Goal: Information Seeking & Learning: Learn about a topic

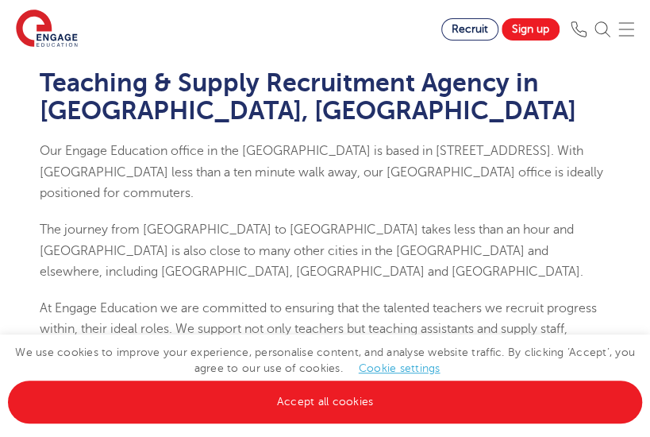
scroll to position [164, 0]
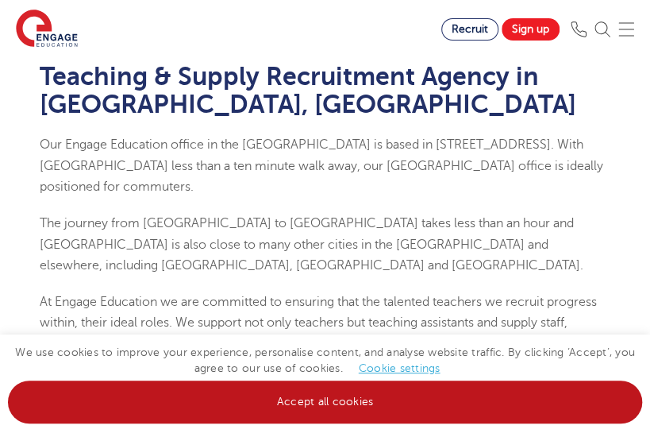
click at [343, 393] on link "Accept all cookies" at bounding box center [325, 401] width 634 height 43
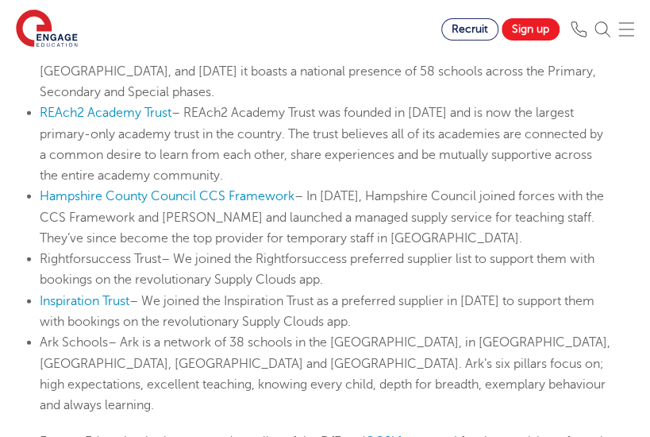
scroll to position [1211, 0]
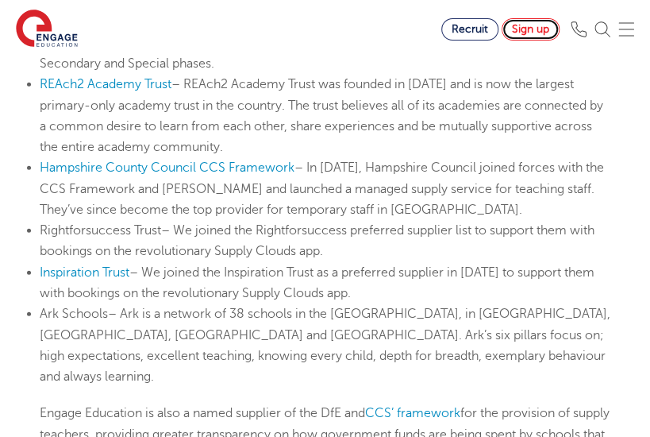
click at [537, 30] on link "Sign up" at bounding box center [531, 29] width 58 height 22
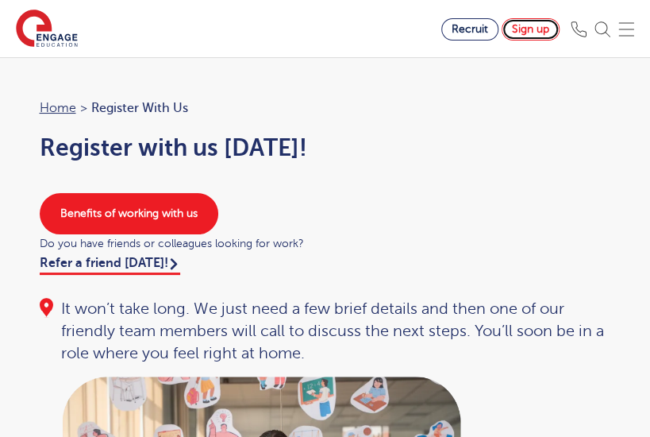
click at [543, 31] on link "Sign up" at bounding box center [531, 29] width 58 height 22
click at [559, 28] on link "Sign up" at bounding box center [531, 29] width 58 height 22
click at [535, 37] on link "Sign up" at bounding box center [531, 29] width 58 height 22
click at [494, 222] on div "Benefits of working with us" at bounding box center [325, 213] width 603 height 41
click at [634, 26] on img at bounding box center [627, 29] width 16 height 16
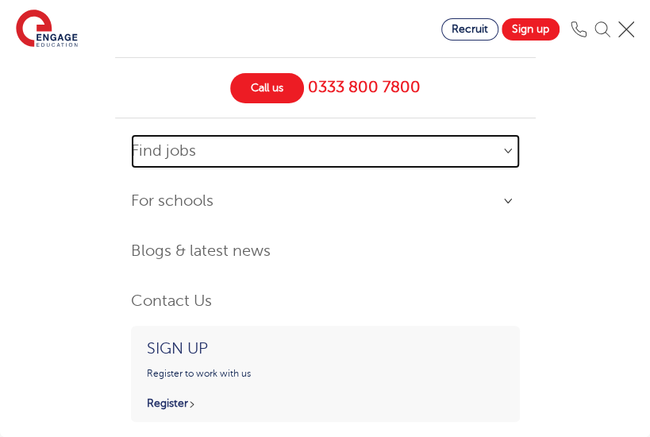
click at [184, 150] on link "Find jobs" at bounding box center [325, 151] width 389 height 34
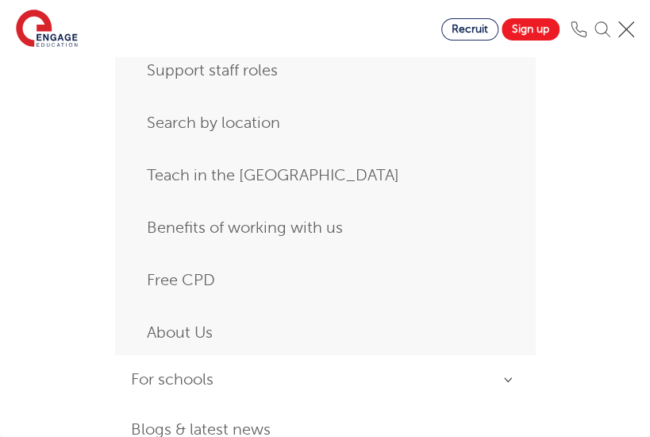
scroll to position [348, 0]
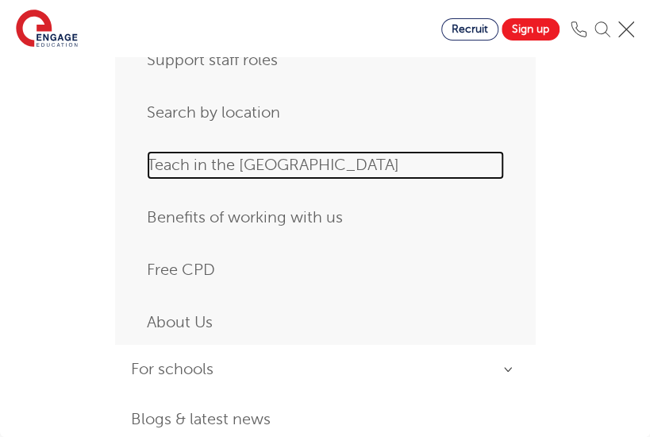
click at [229, 163] on link "Teach in the [GEOGRAPHIC_DATA]" at bounding box center [325, 165] width 357 height 29
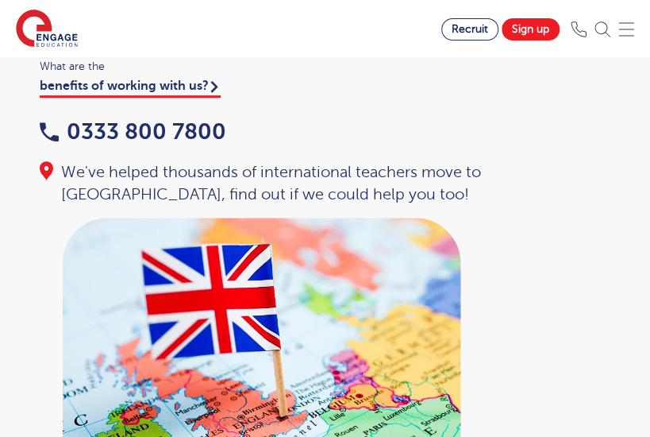
scroll to position [240, 0]
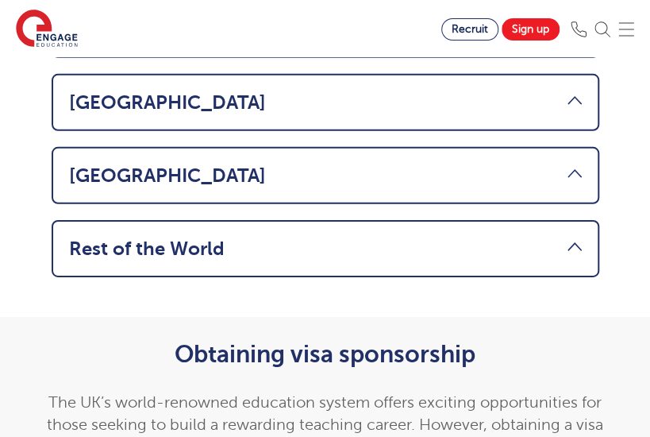
click at [237, 237] on link "Rest of the World" at bounding box center [325, 248] width 513 height 22
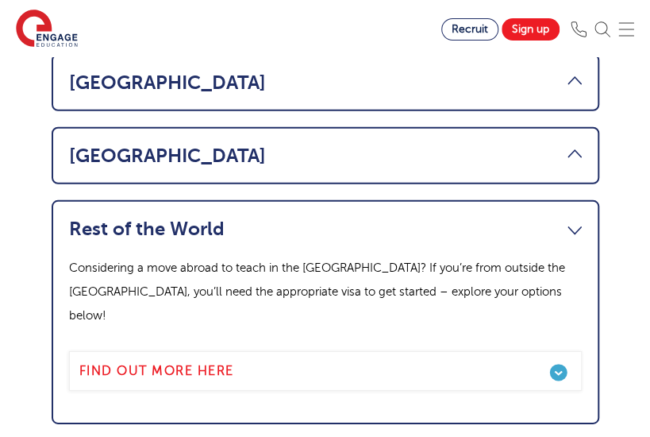
scroll to position [1361, 0]
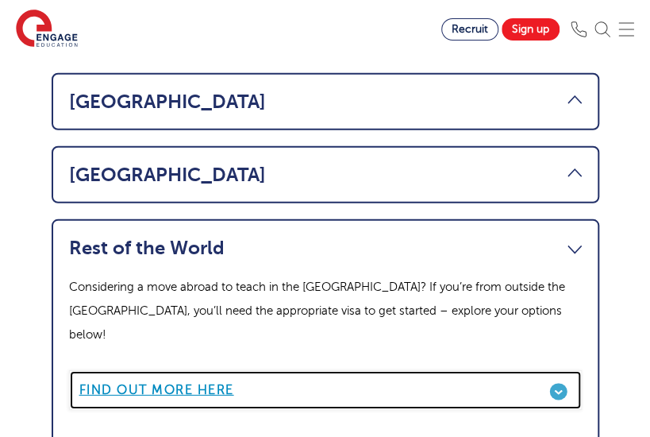
click at [219, 383] on b "Find out more here" at bounding box center [156, 390] width 155 height 14
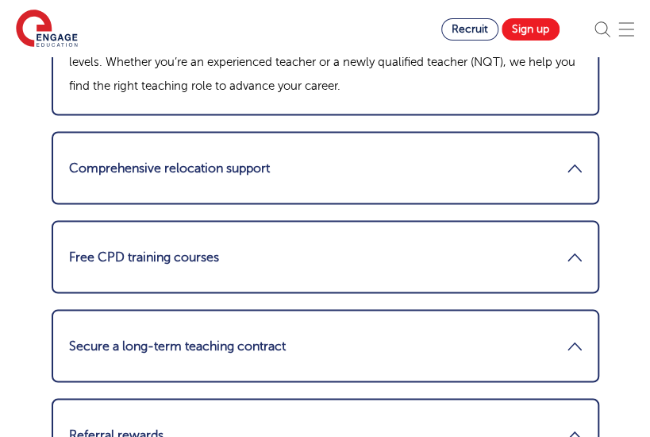
scroll to position [2770, 0]
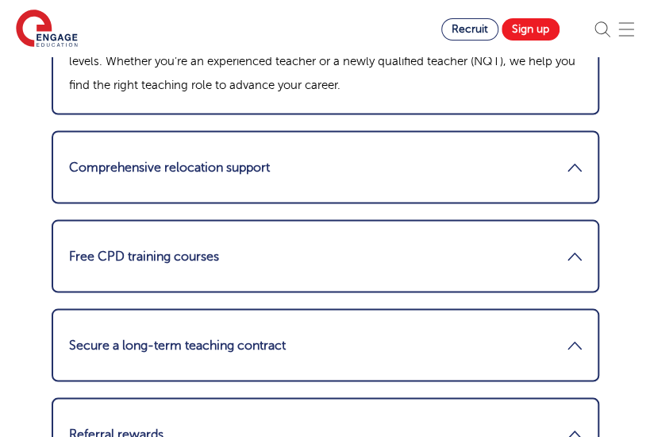
click at [416, 152] on link "Comprehensive relocation support" at bounding box center [325, 167] width 513 height 38
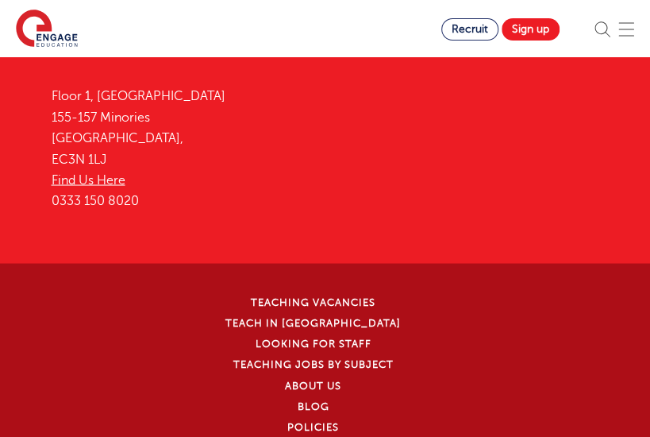
scroll to position [6802, 0]
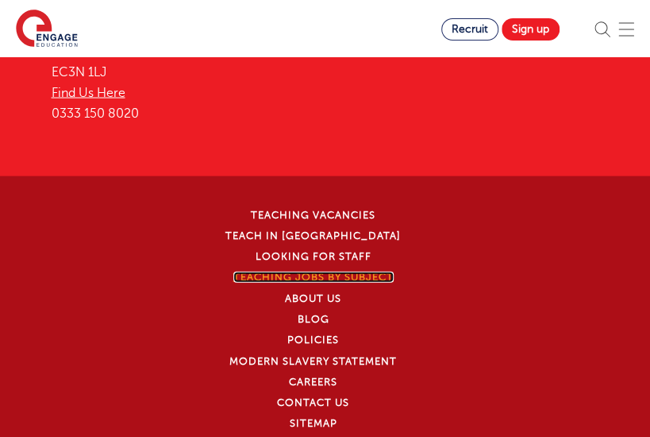
click at [386, 271] on link "Teaching jobs by subject" at bounding box center [313, 276] width 160 height 11
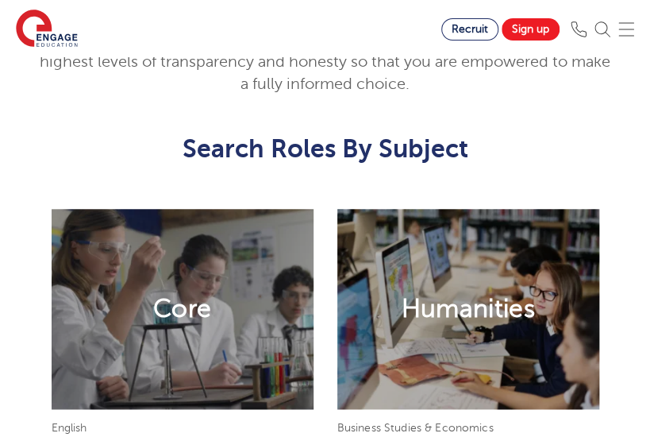
scroll to position [414, 0]
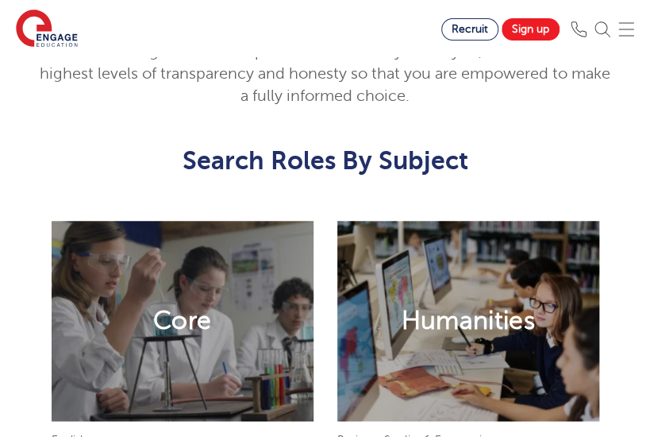
click at [170, 310] on h2 "Core" at bounding box center [182, 320] width 58 height 33
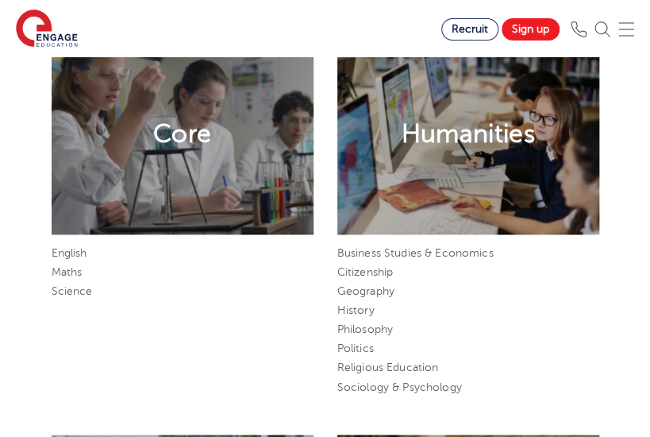
scroll to position [636, 0]
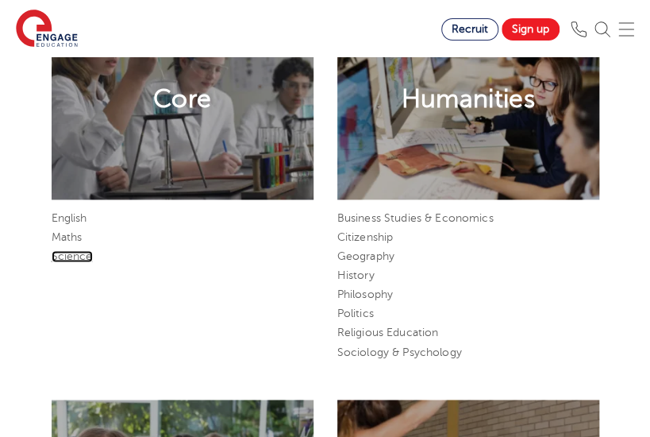
click at [64, 258] on link "Science" at bounding box center [72, 256] width 41 height 12
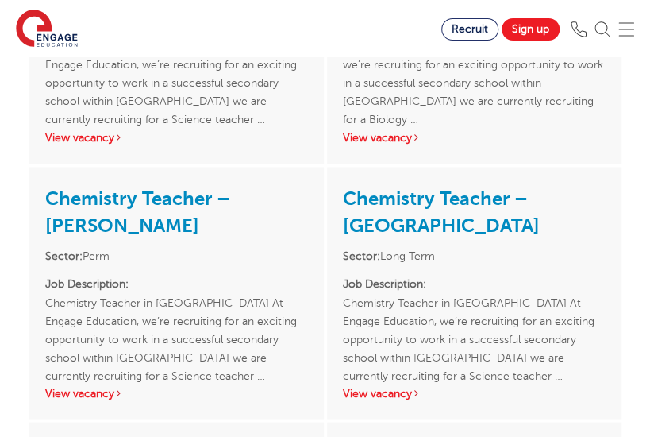
scroll to position [592, 0]
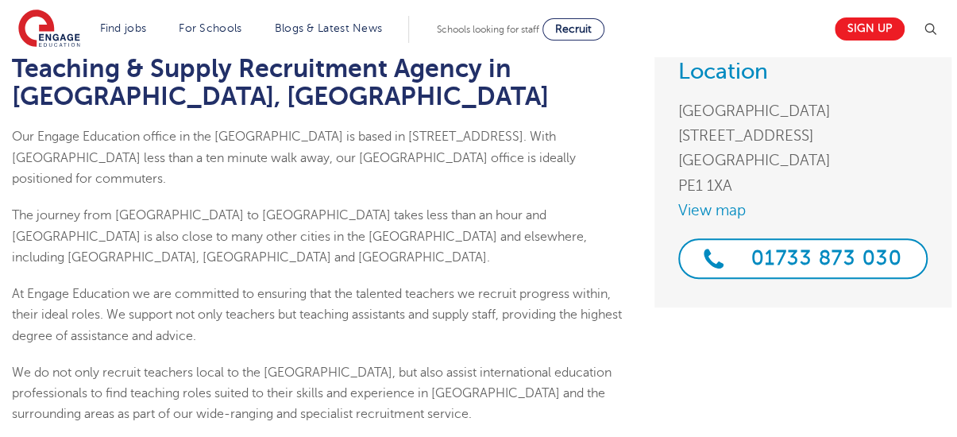
scroll to position [182, 0]
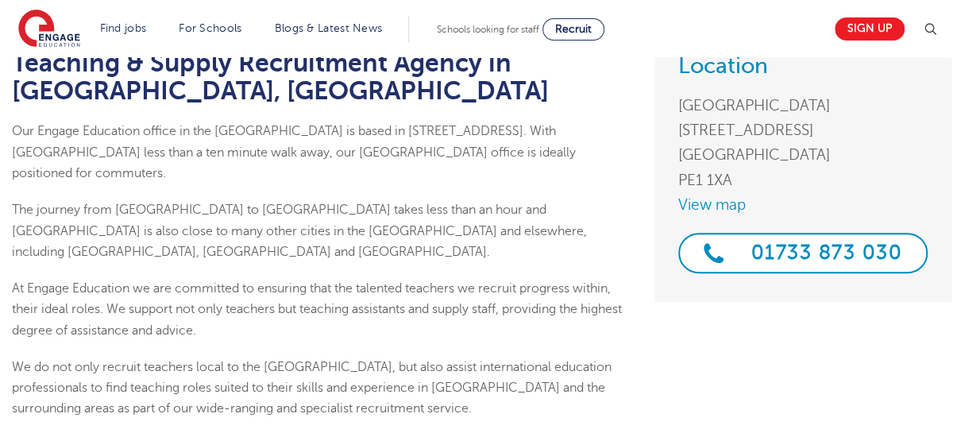
click at [456, 235] on span "The journey from [GEOGRAPHIC_DATA] to [GEOGRAPHIC_DATA] takes less than an hour…" at bounding box center [299, 230] width 575 height 56
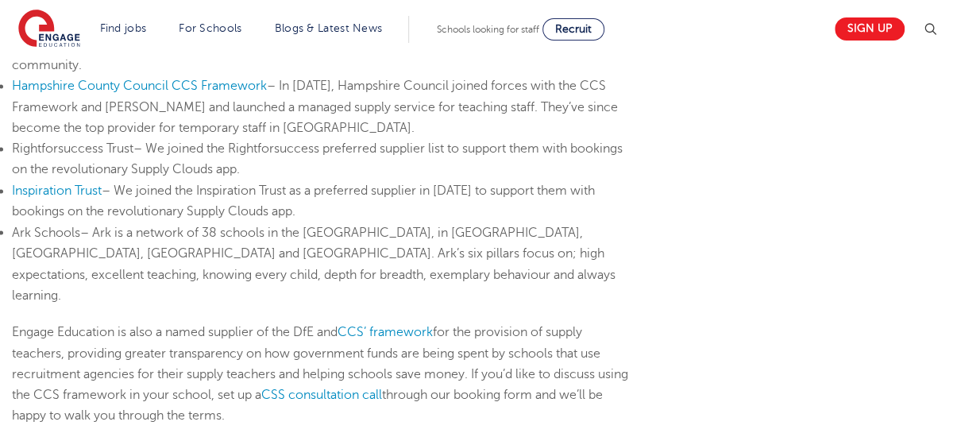
scroll to position [1210, 0]
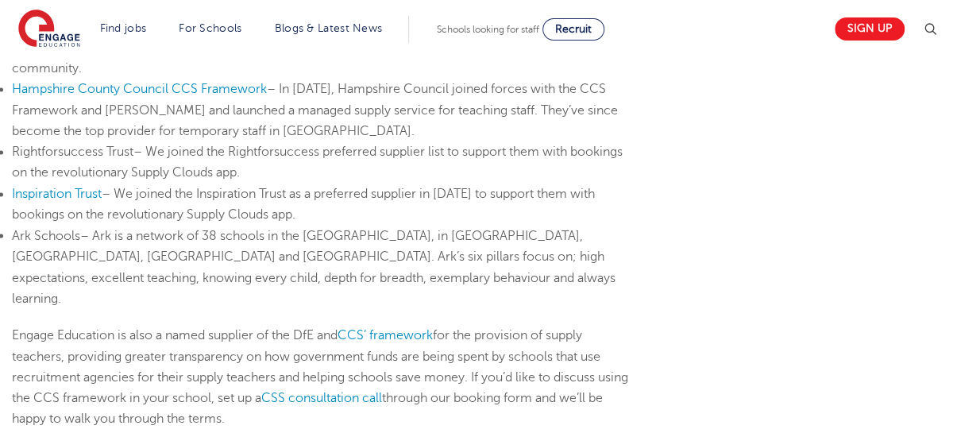
click at [872, 13] on div "Sign up" at bounding box center [881, 29] width 114 height 32
click at [870, 21] on link "Sign up" at bounding box center [870, 28] width 70 height 23
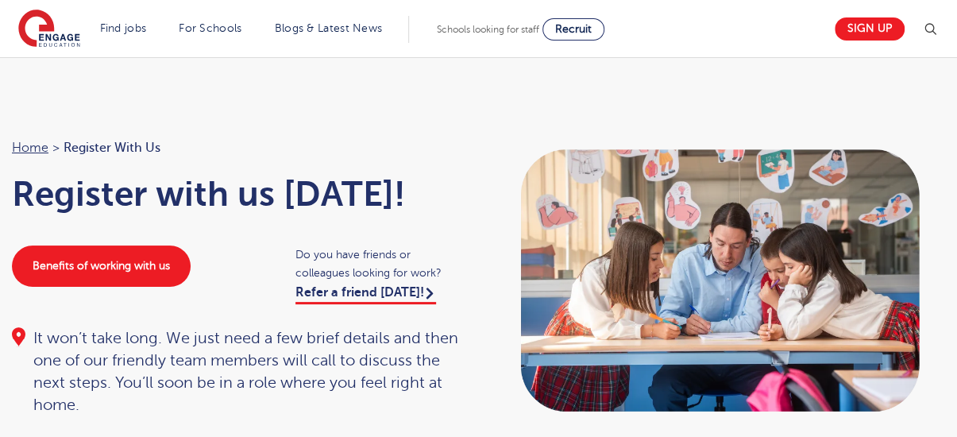
scroll to position [97, 0]
